Goal: Check status: Check status

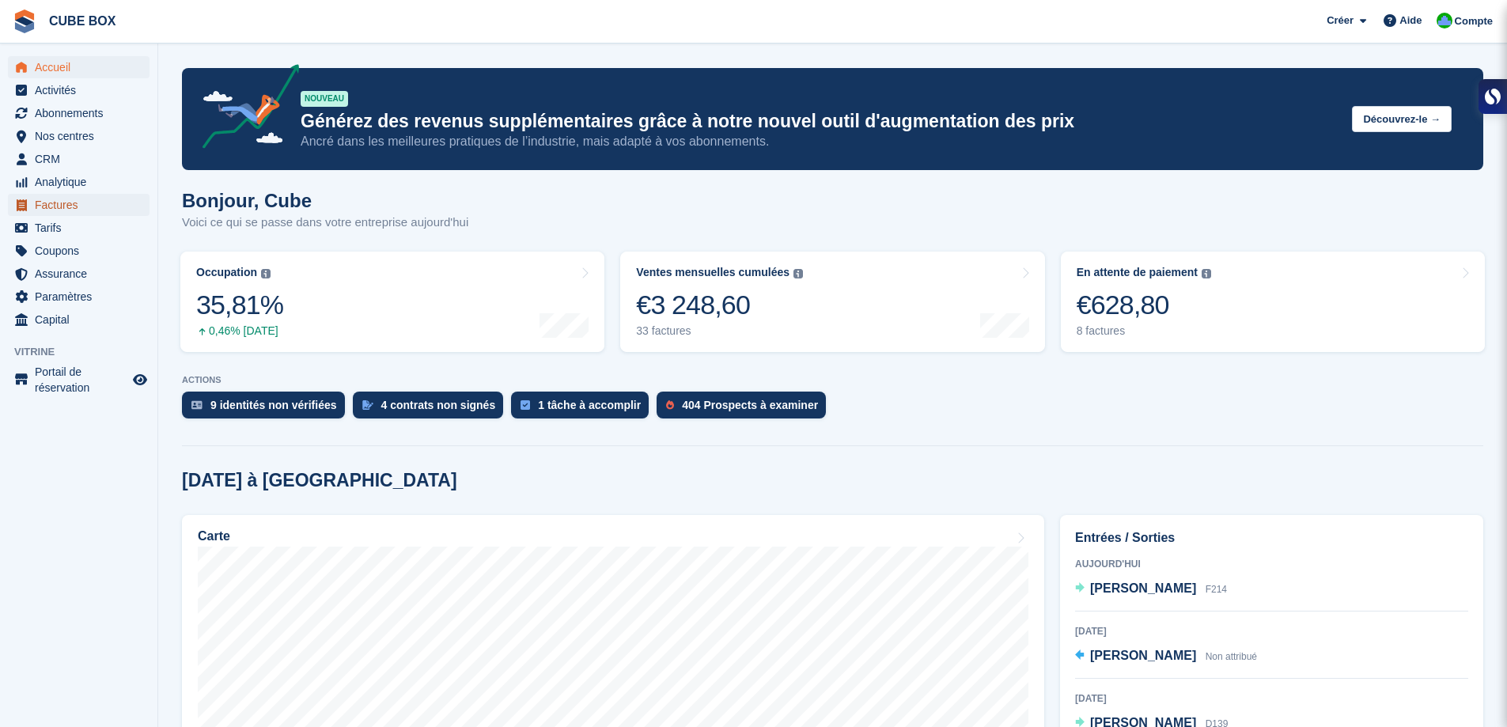
click at [51, 202] on span "Factures" at bounding box center [82, 205] width 95 height 22
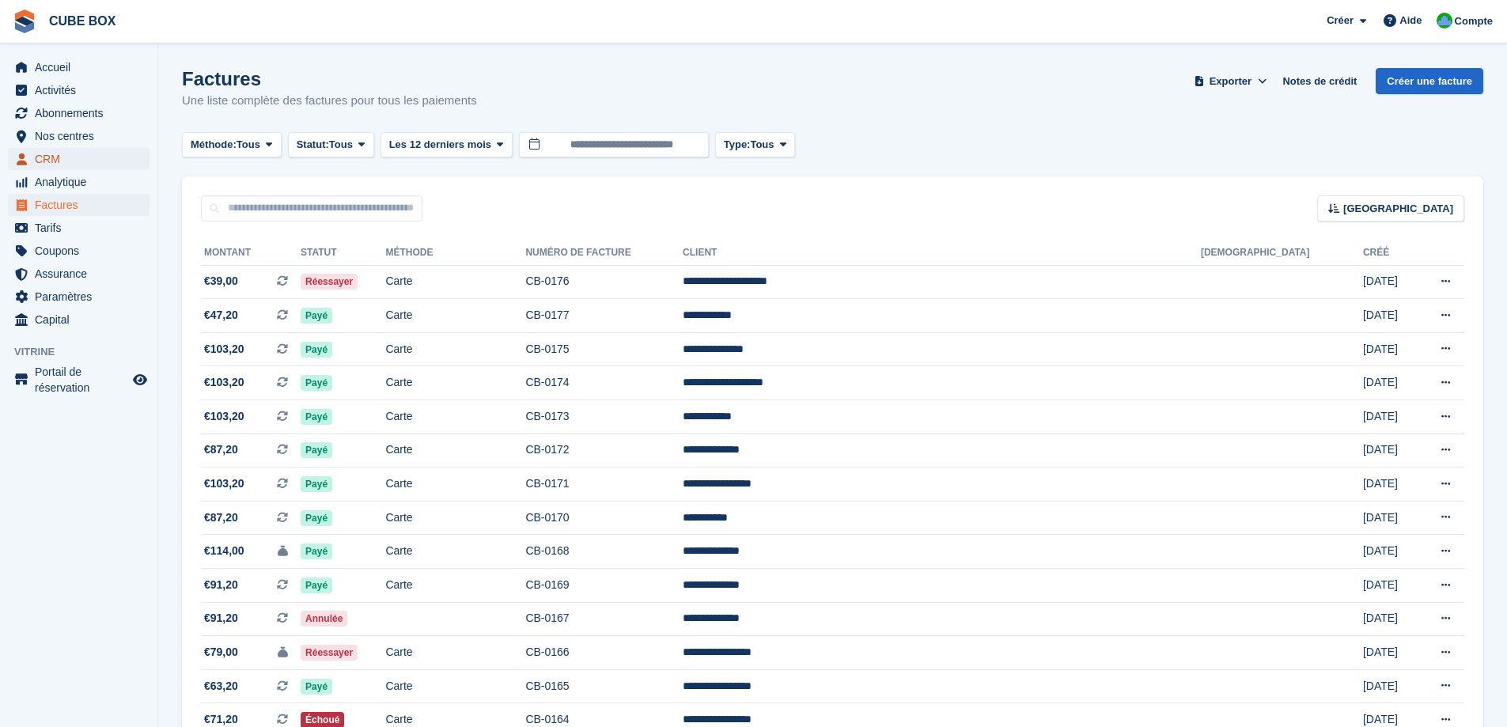
click at [64, 153] on span "CRM" at bounding box center [82, 159] width 95 height 22
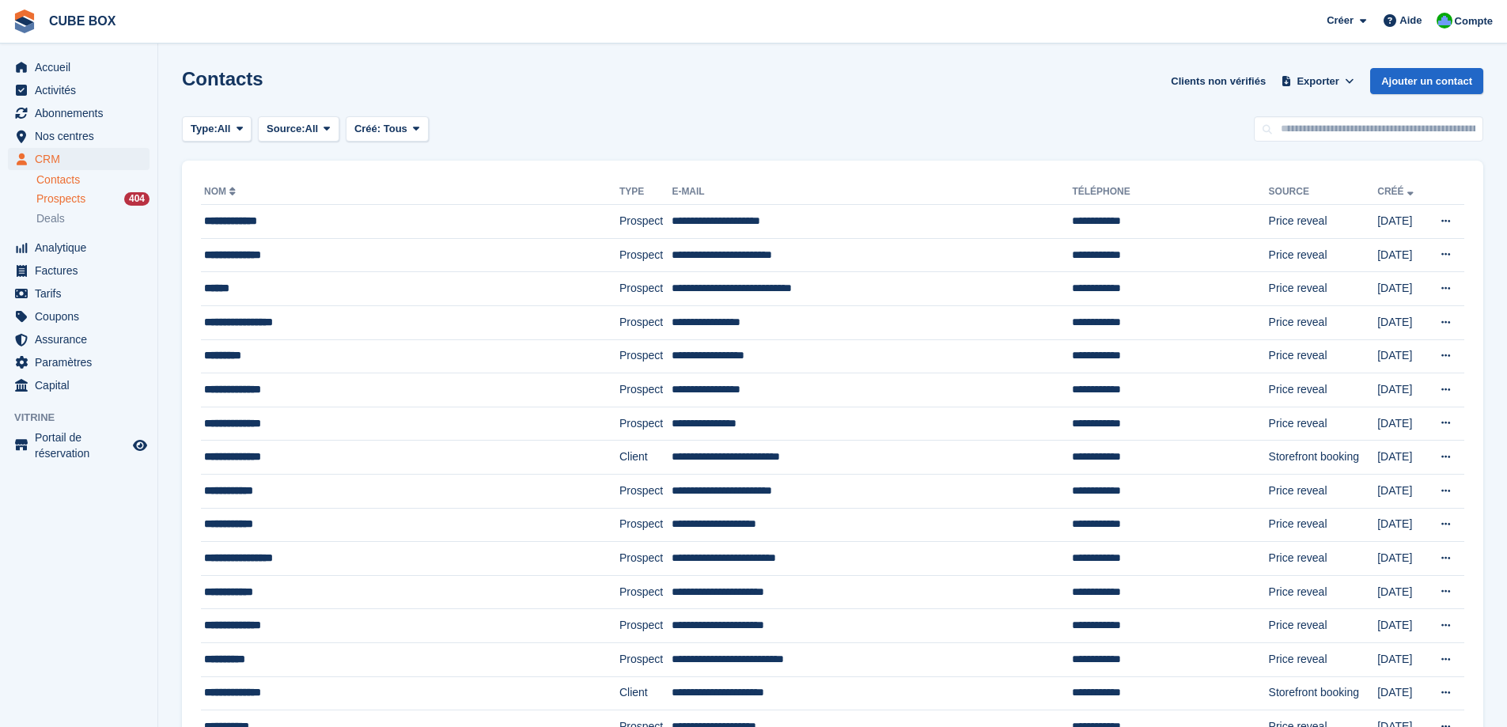
click at [67, 202] on span "Prospects" at bounding box center [60, 198] width 49 height 15
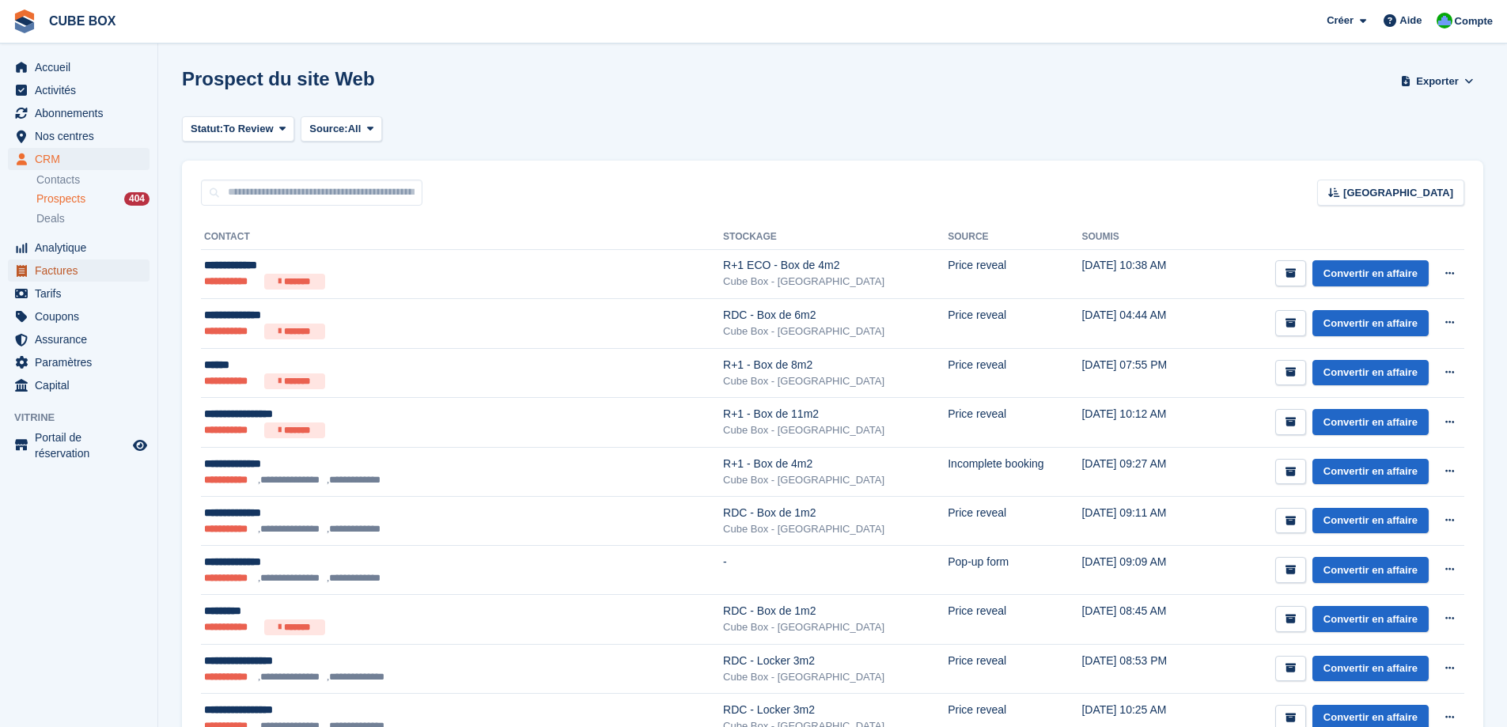
click at [73, 271] on span "Factures" at bounding box center [82, 270] width 95 height 22
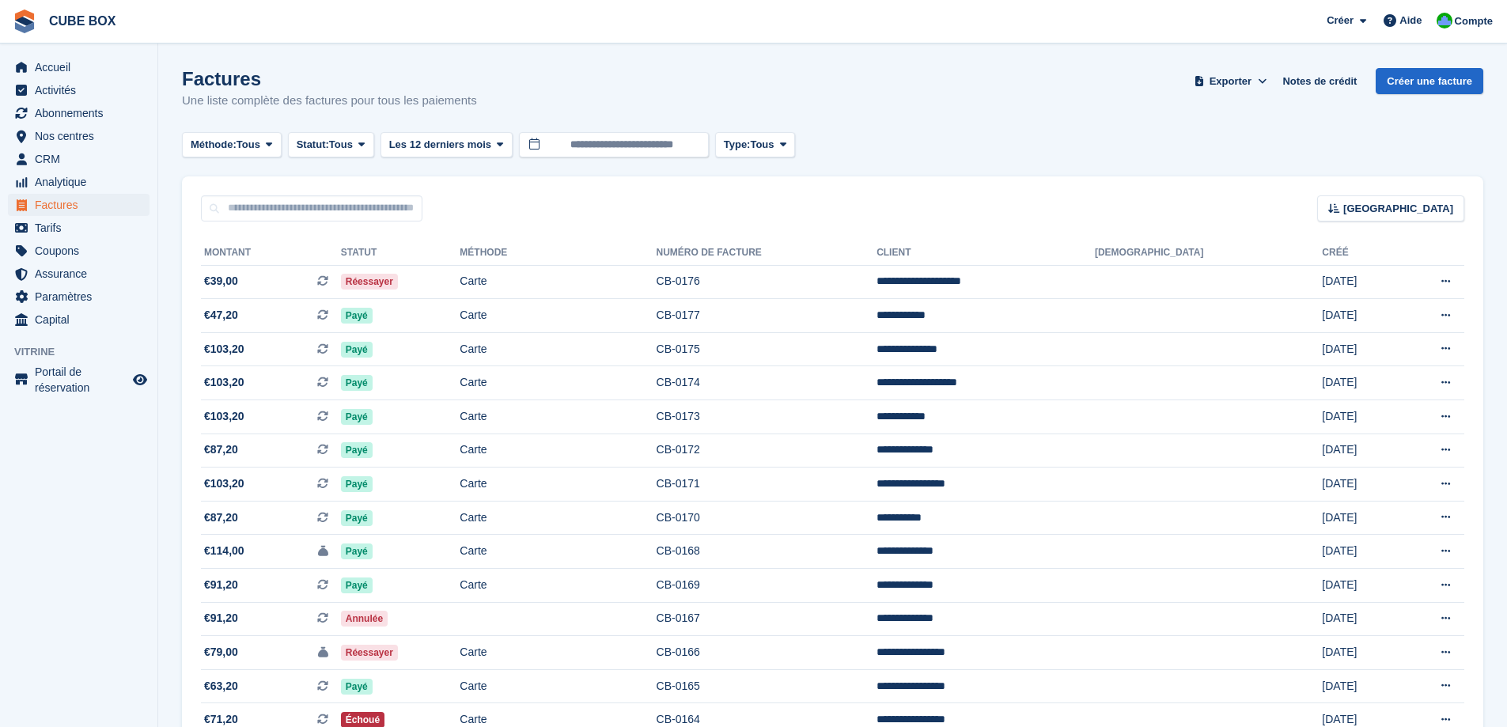
click at [293, 193] on div "Trier Sort by Date de création Créé (le plus ancien en premier) Créé (le plus r…" at bounding box center [832, 198] width 1301 height 45
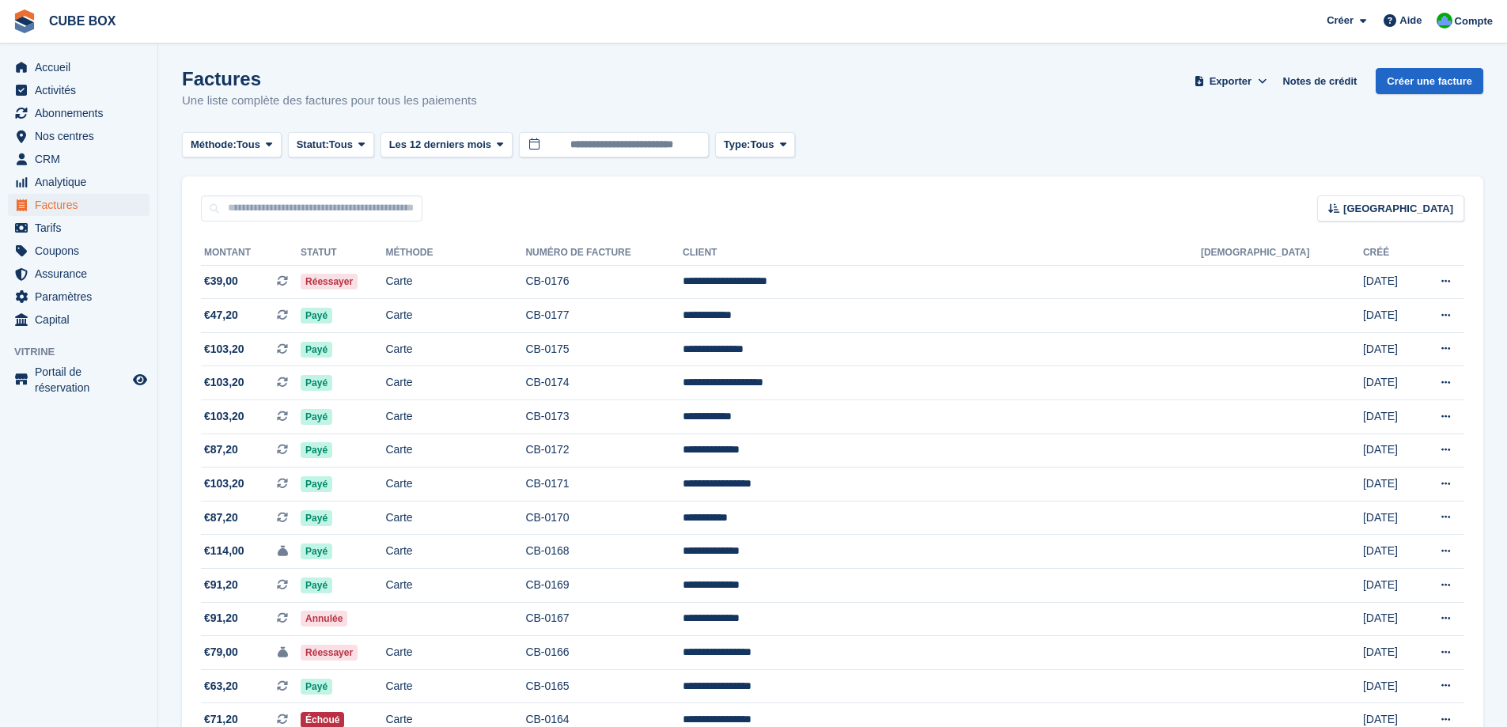
click at [301, 214] on input "text" at bounding box center [311, 208] width 221 height 26
type input "*****"
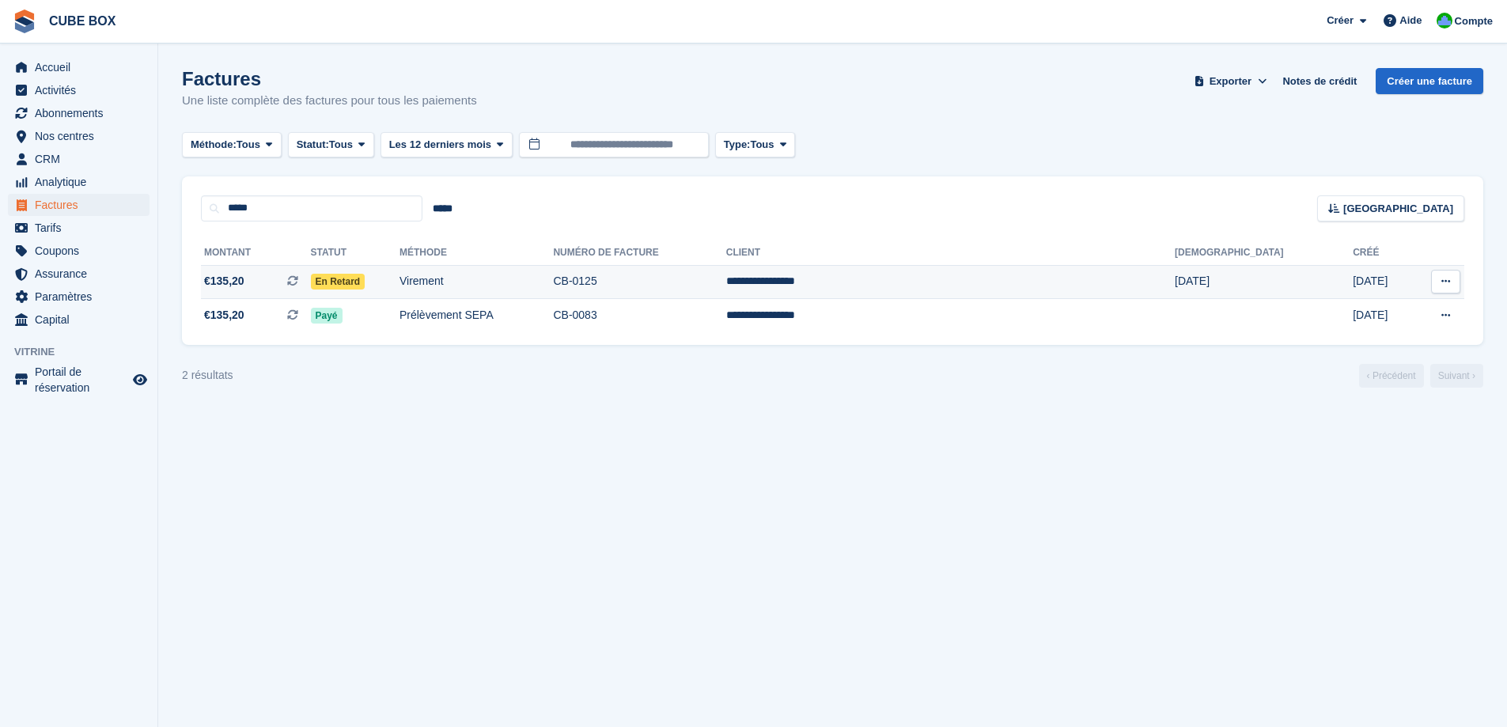
click at [530, 290] on td "Virement" at bounding box center [475, 282] width 153 height 34
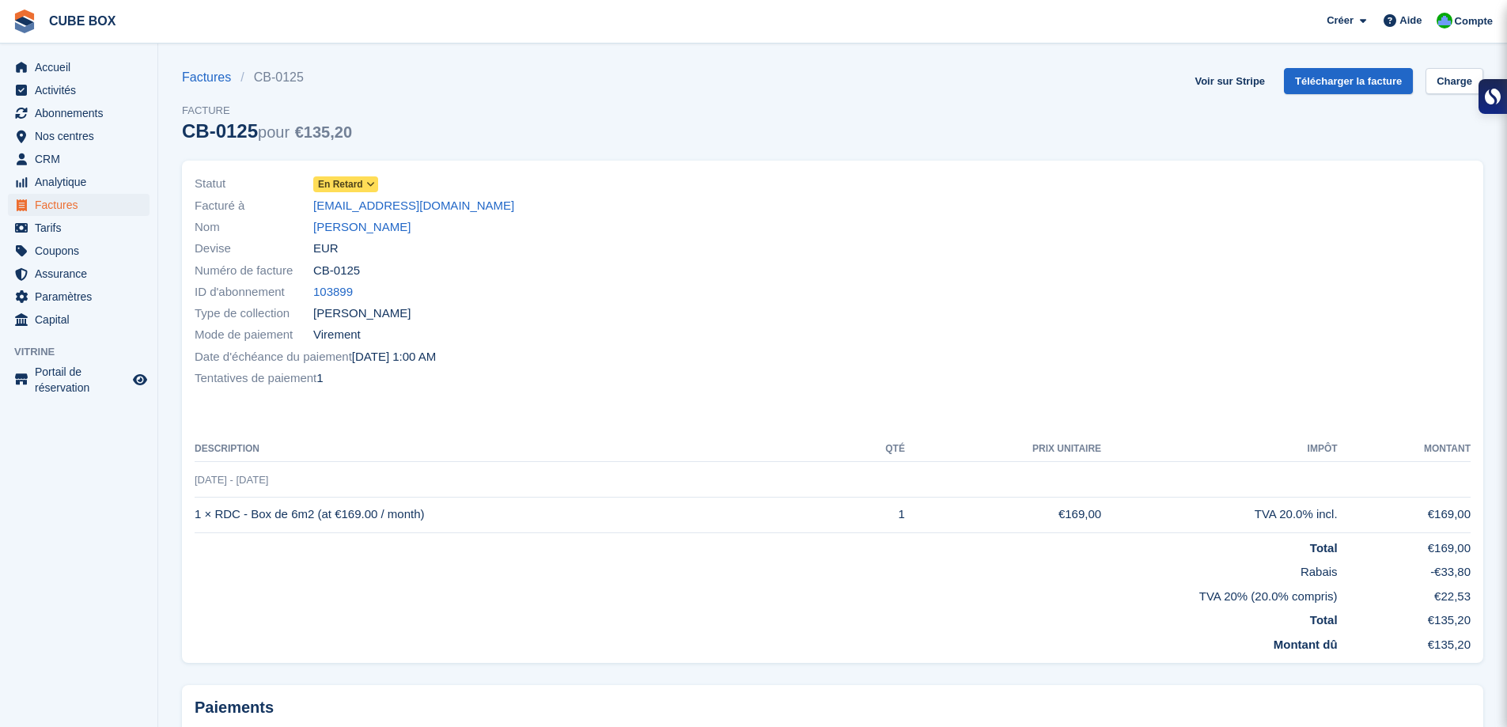
click at [369, 184] on icon at bounding box center [370, 184] width 9 height 9
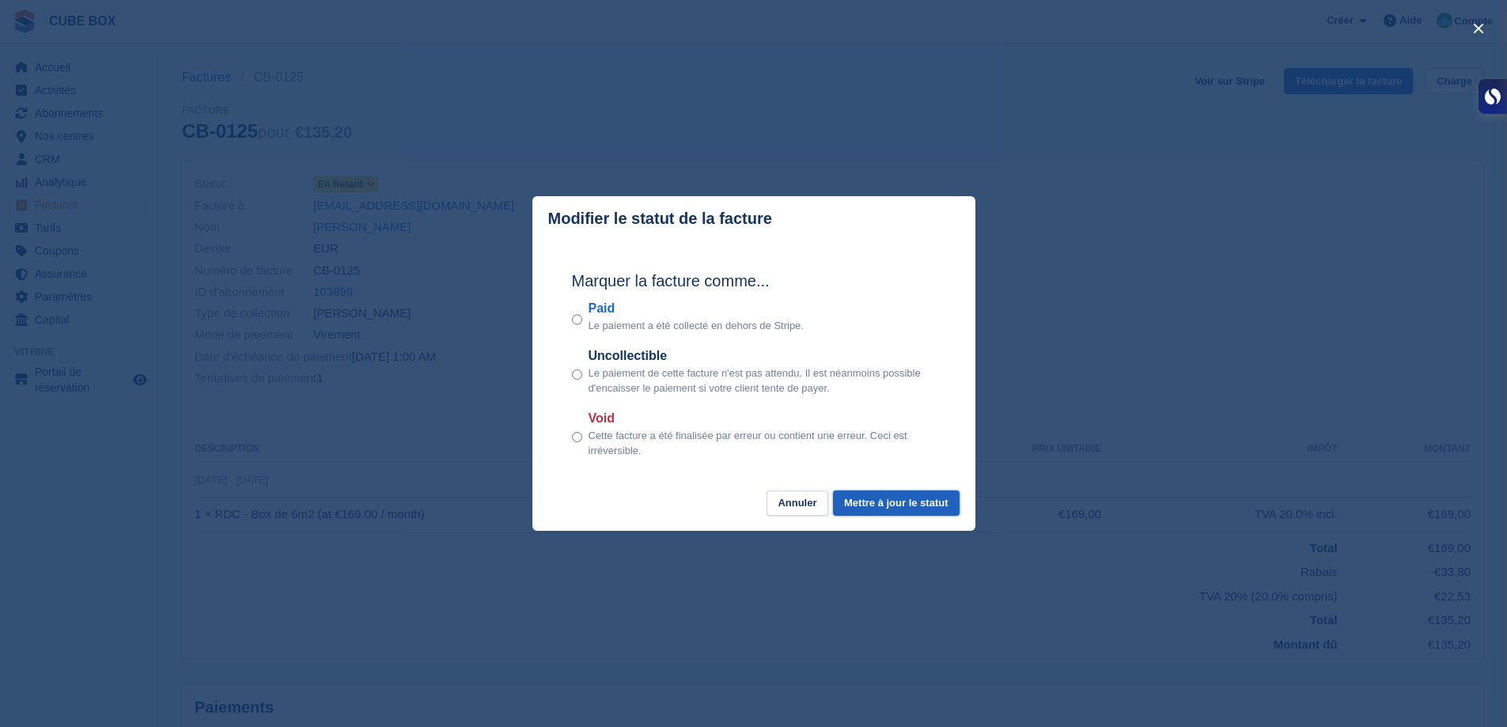
click at [894, 511] on button "Mettre à jour le statut" at bounding box center [896, 503] width 126 height 26
